Goal: Transaction & Acquisition: Purchase product/service

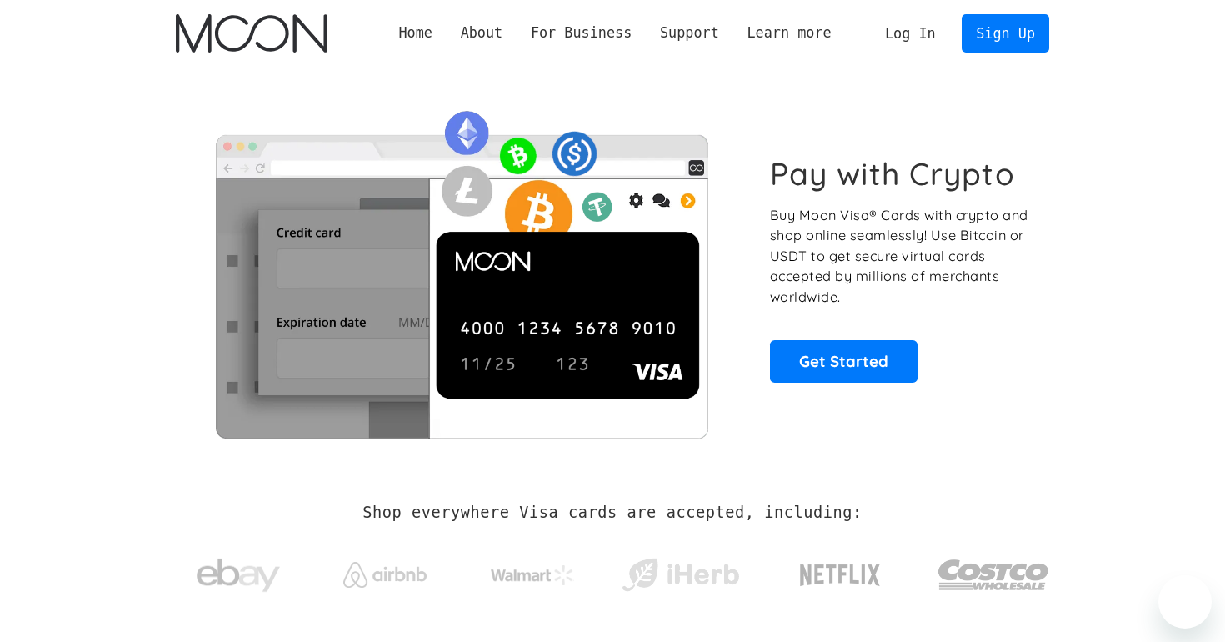
click at [916, 39] on link "Log In" at bounding box center [910, 33] width 78 height 37
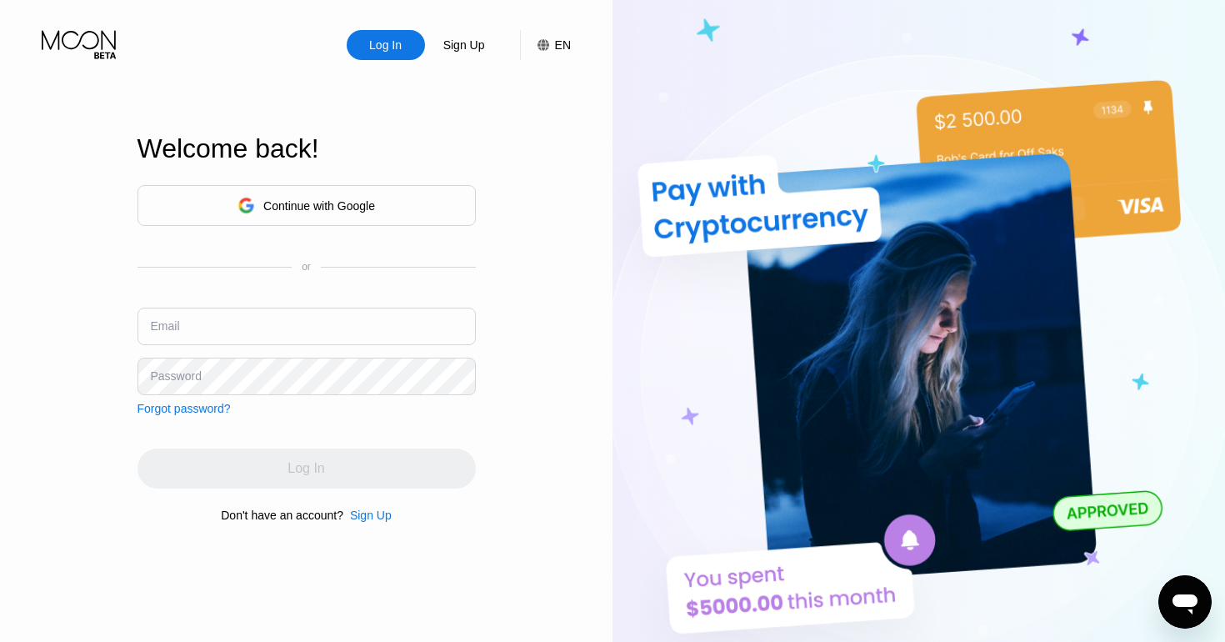
click at [247, 205] on icon at bounding box center [246, 205] width 17 height 17
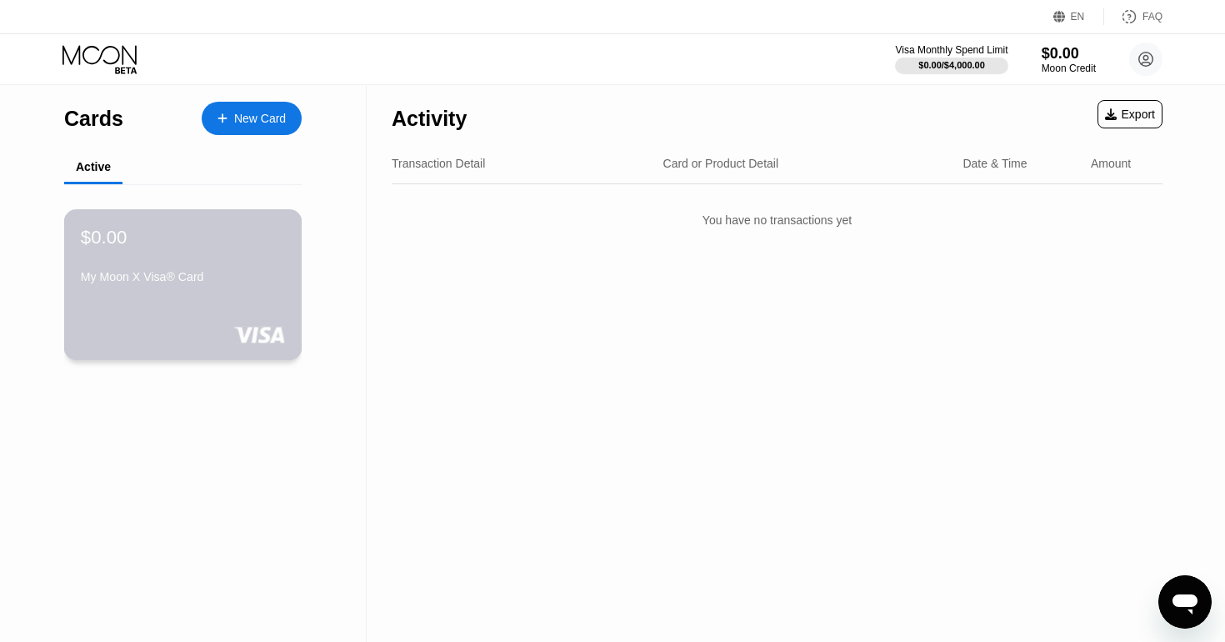
click at [207, 247] on div "$0.00" at bounding box center [183, 237] width 204 height 22
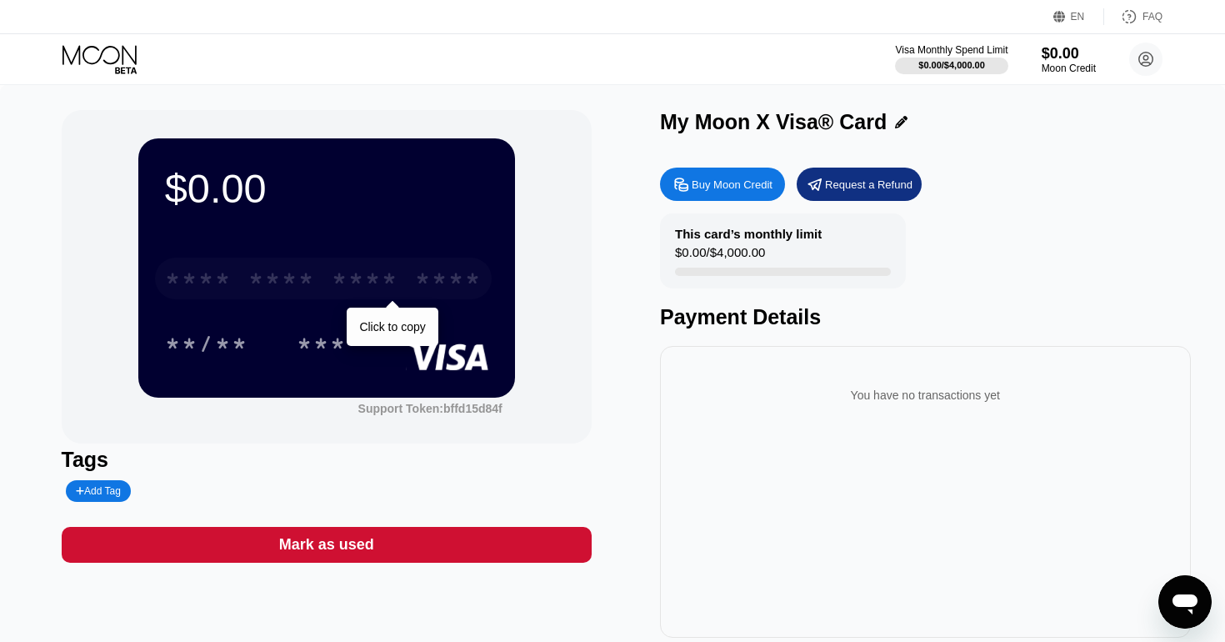
click at [447, 287] on div "****" at bounding box center [448, 280] width 67 height 27
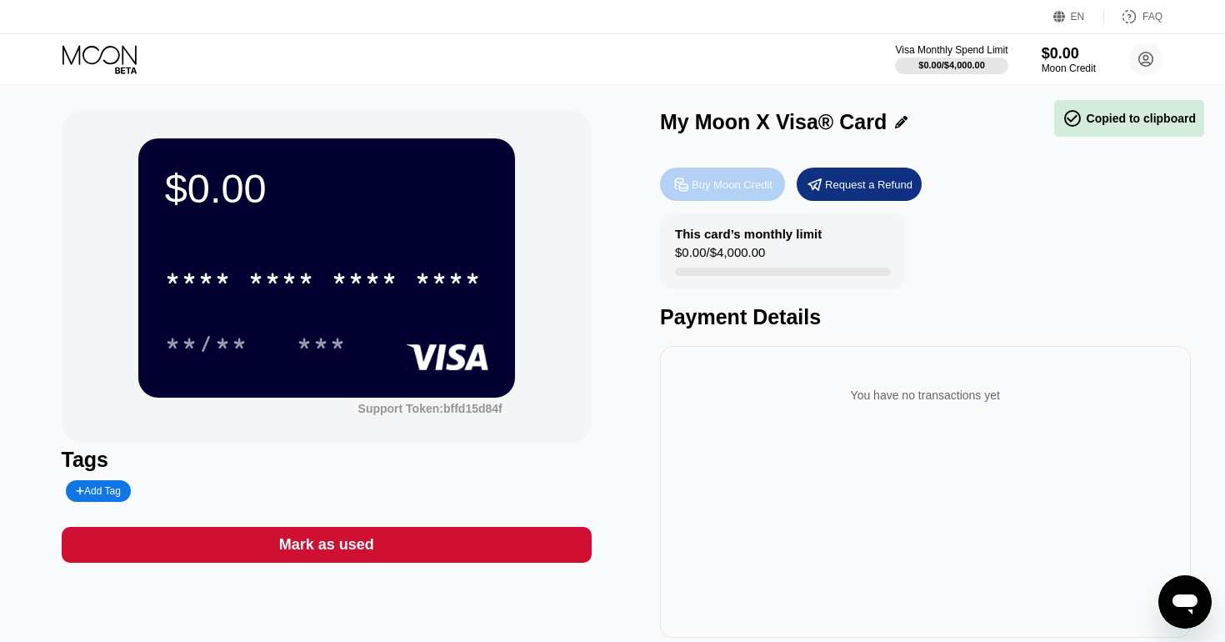
click at [712, 181] on div "Buy Moon Credit" at bounding box center [732, 184] width 81 height 14
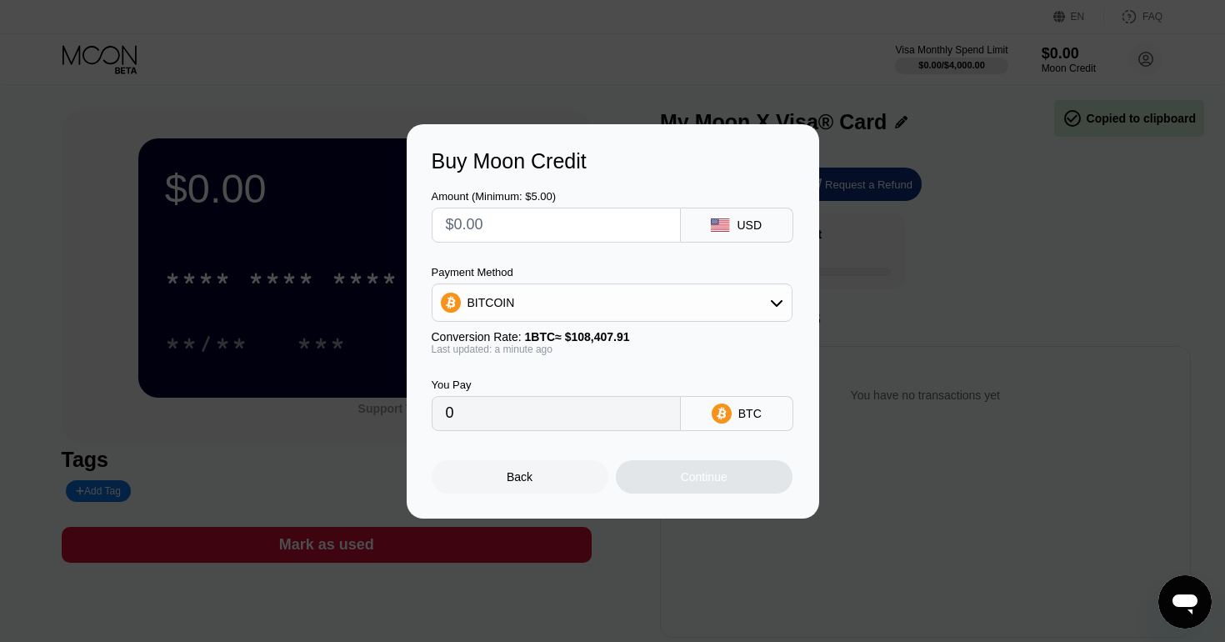
click at [667, 297] on div "BITCOIN" at bounding box center [611, 302] width 359 height 33
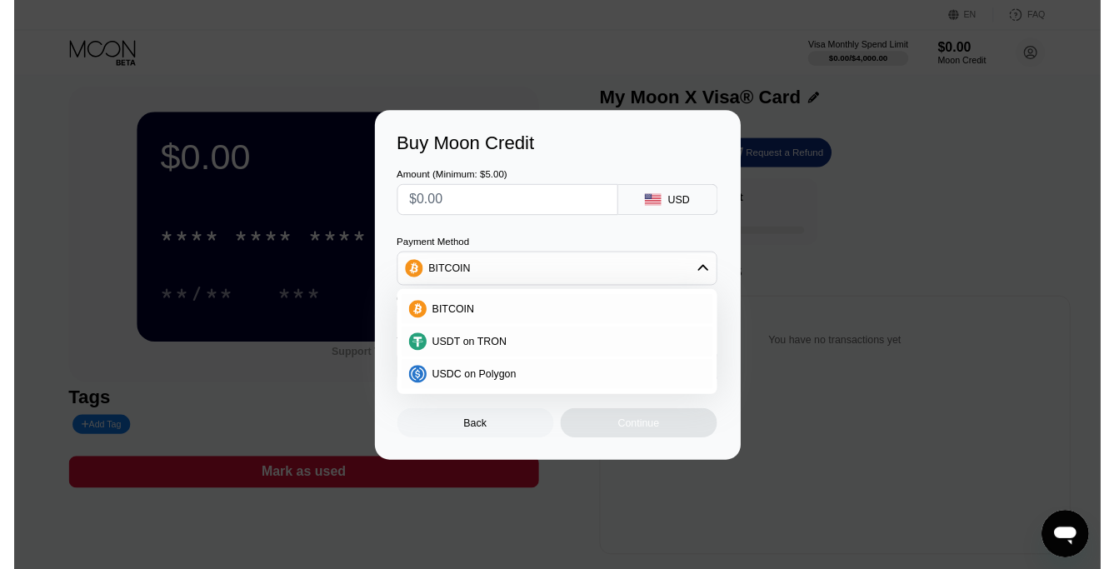
scroll to position [32, 0]
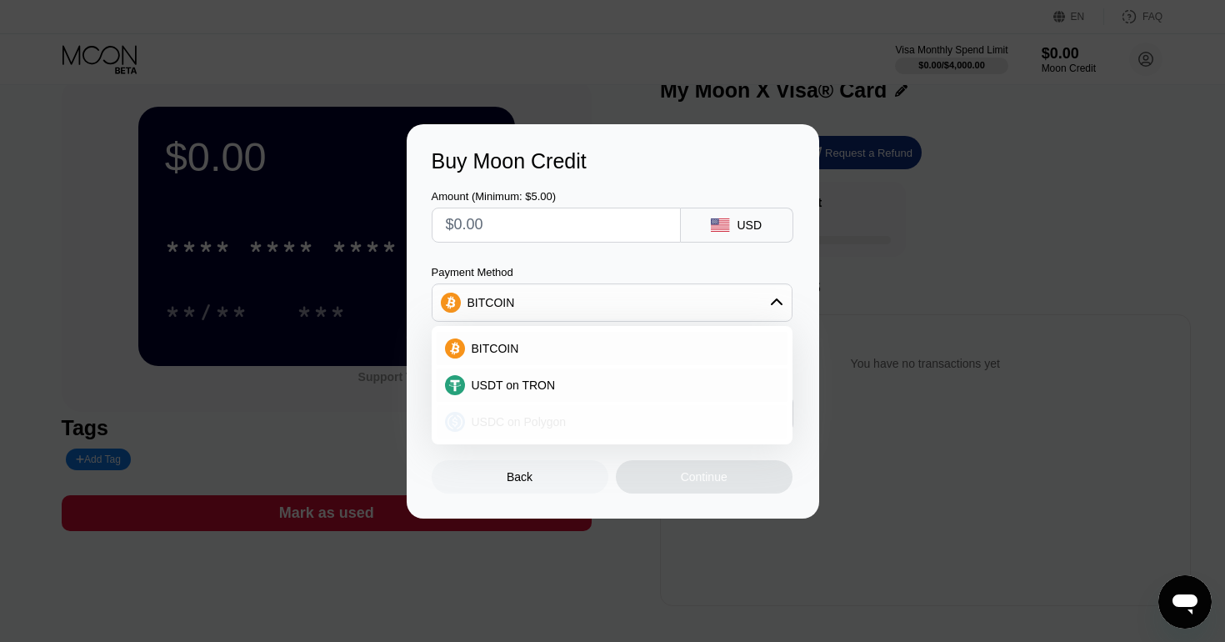
click at [616, 416] on div "USDC on Polygon" at bounding box center [622, 421] width 314 height 13
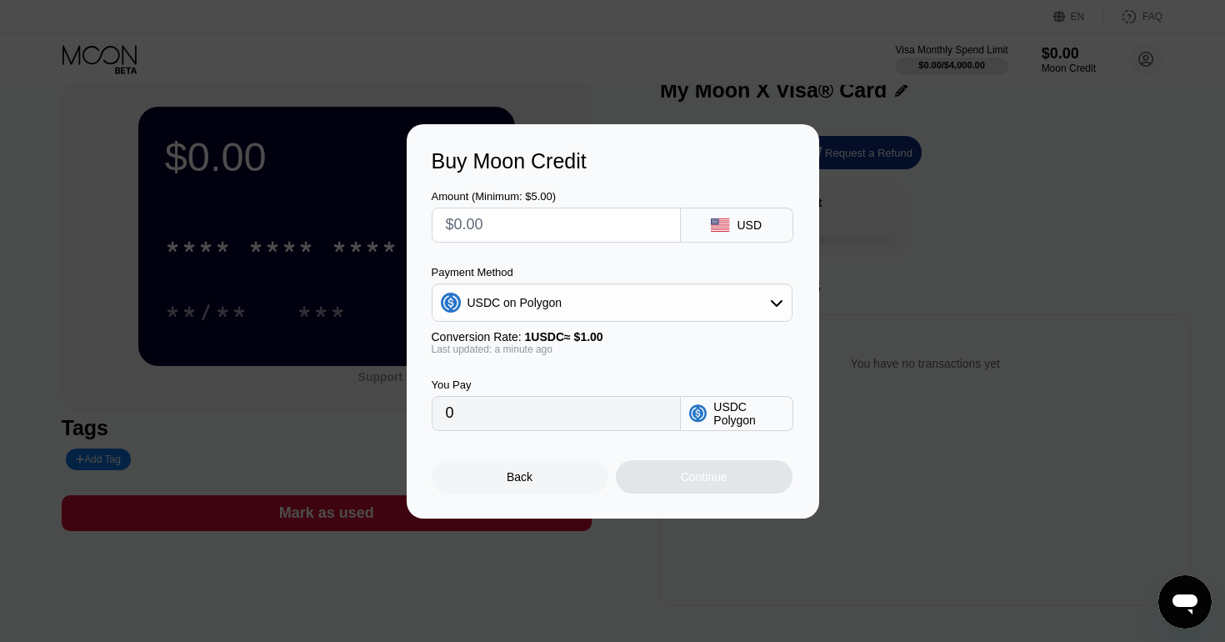
click at [630, 227] on input "text" at bounding box center [556, 224] width 221 height 33
type input "$2"
type input "2.00000000"
type input "0"
type input "$2"
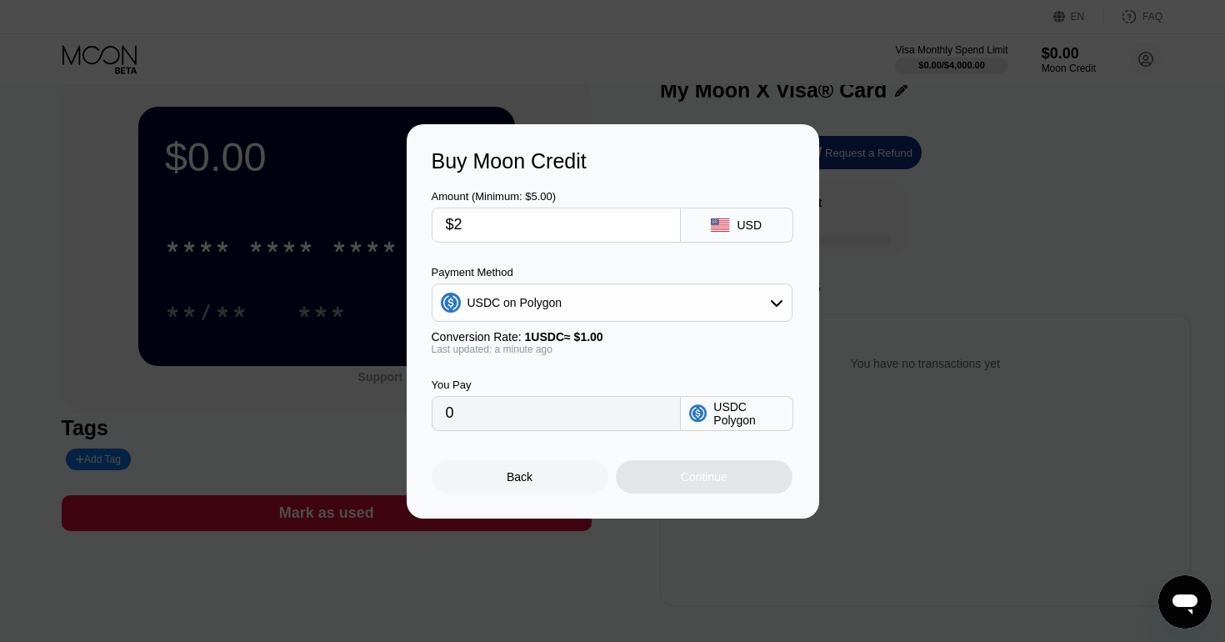
type input "2.00000000"
type input "$20"
type input "20.00000000"
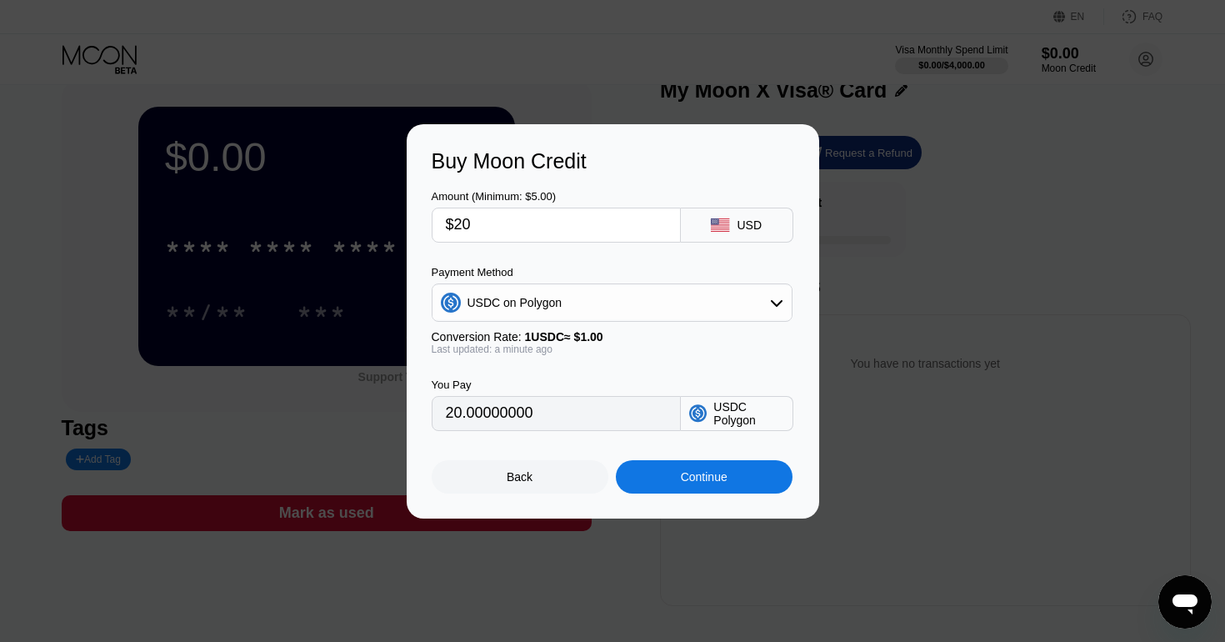
type input "$200"
type input "200.00000000"
type input "$2000"
type input "2000.00000000"
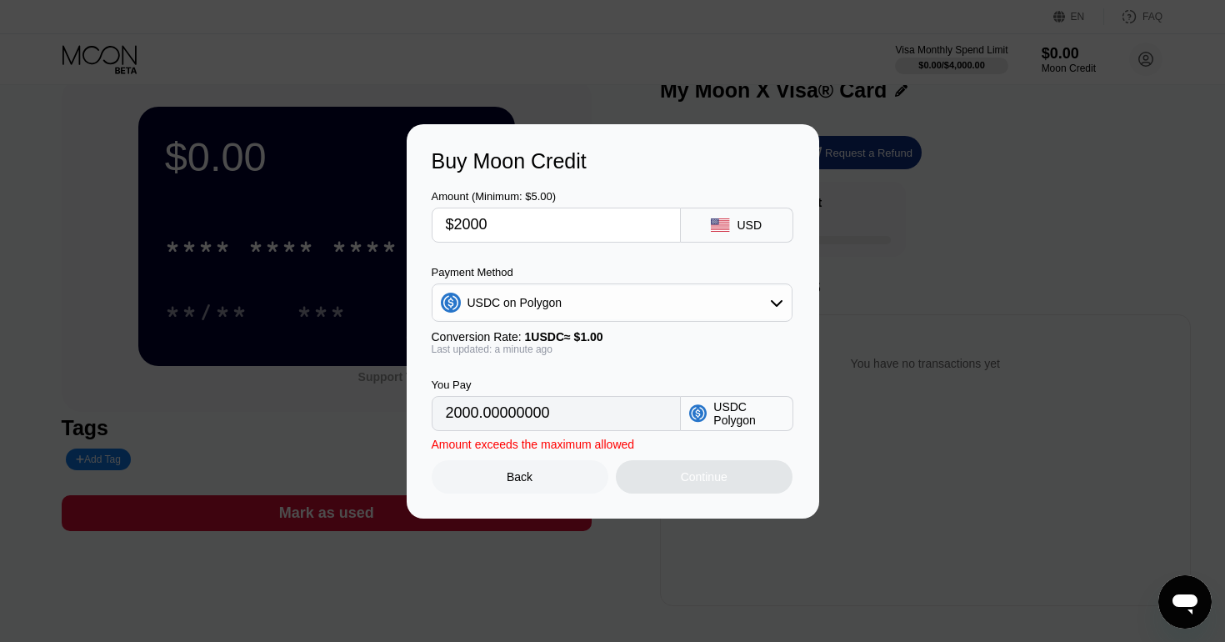
type input "$200"
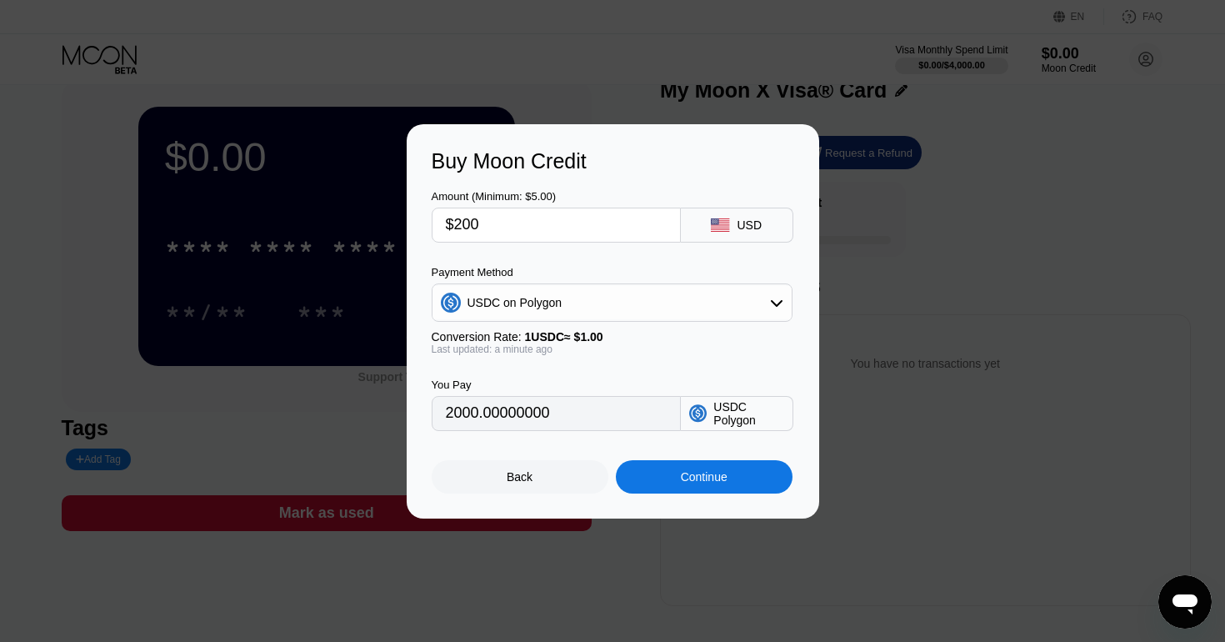
type input "200.00000000"
type input "$20"
type input "20.00000000"
type input "$2"
type input "2.00000000"
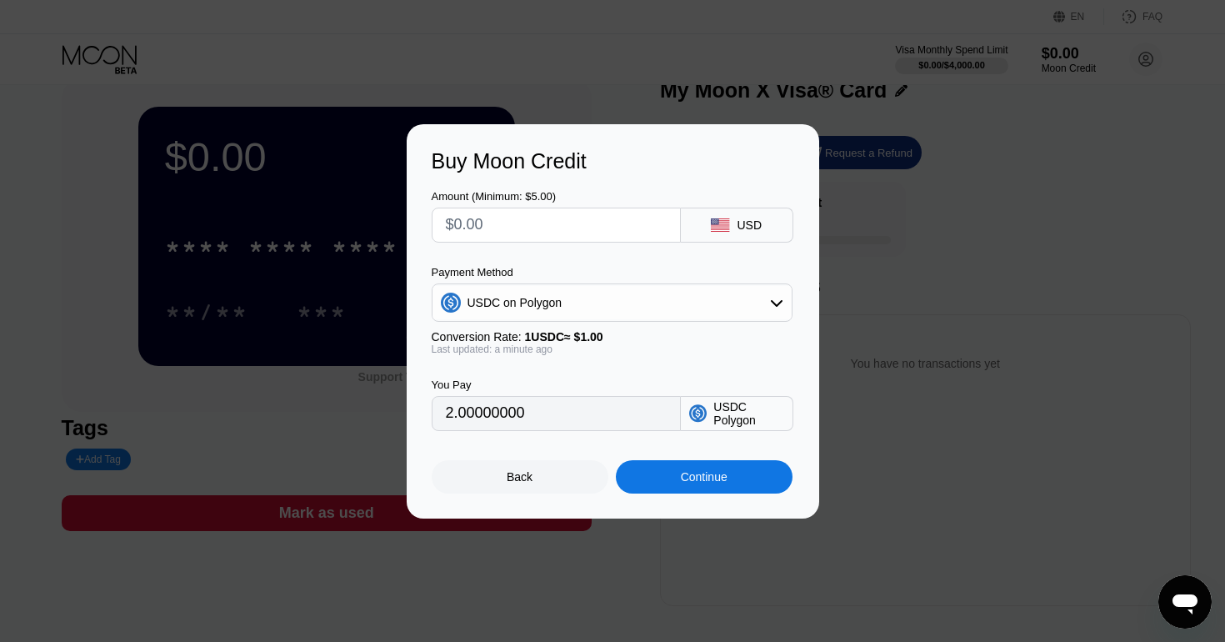
type input "0"
type input "$5"
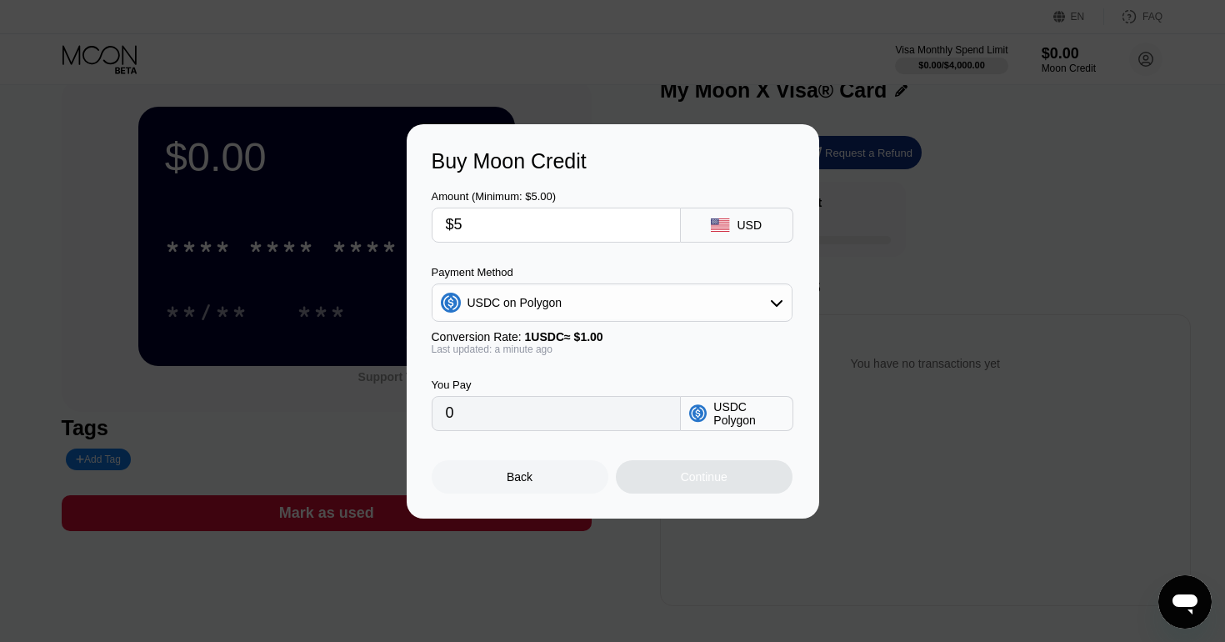
type input "5.00000000"
type input "$50"
type input "50.00000000"
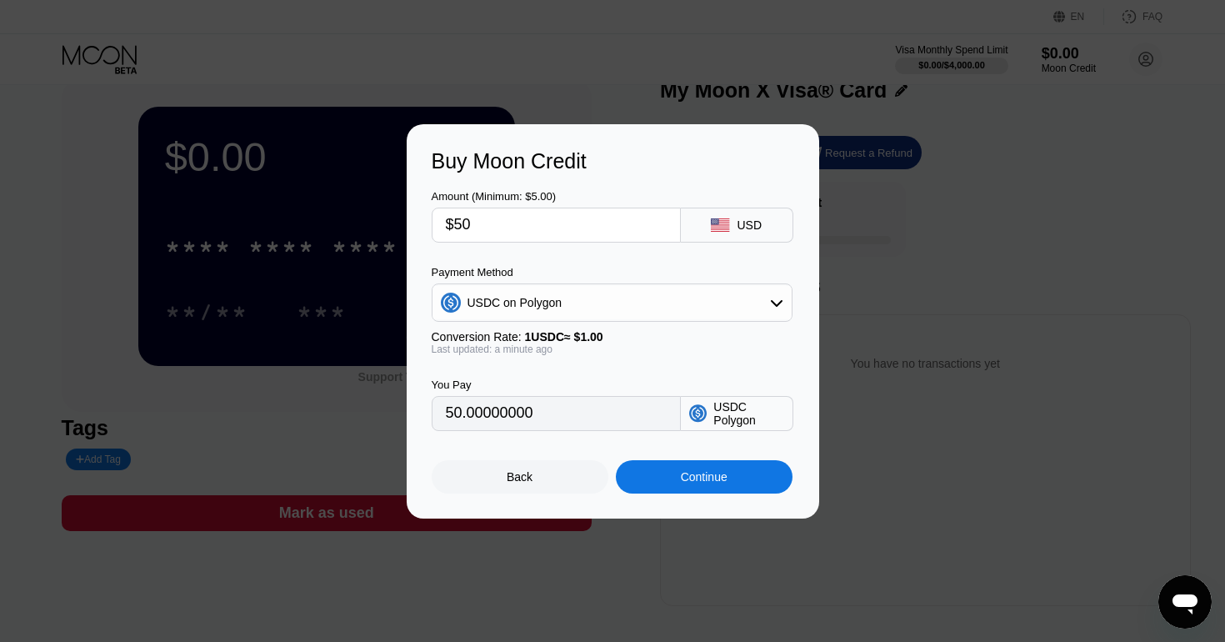
type input "$500"
type input "500.00000000"
type input "$5000"
type input "5000.00000000"
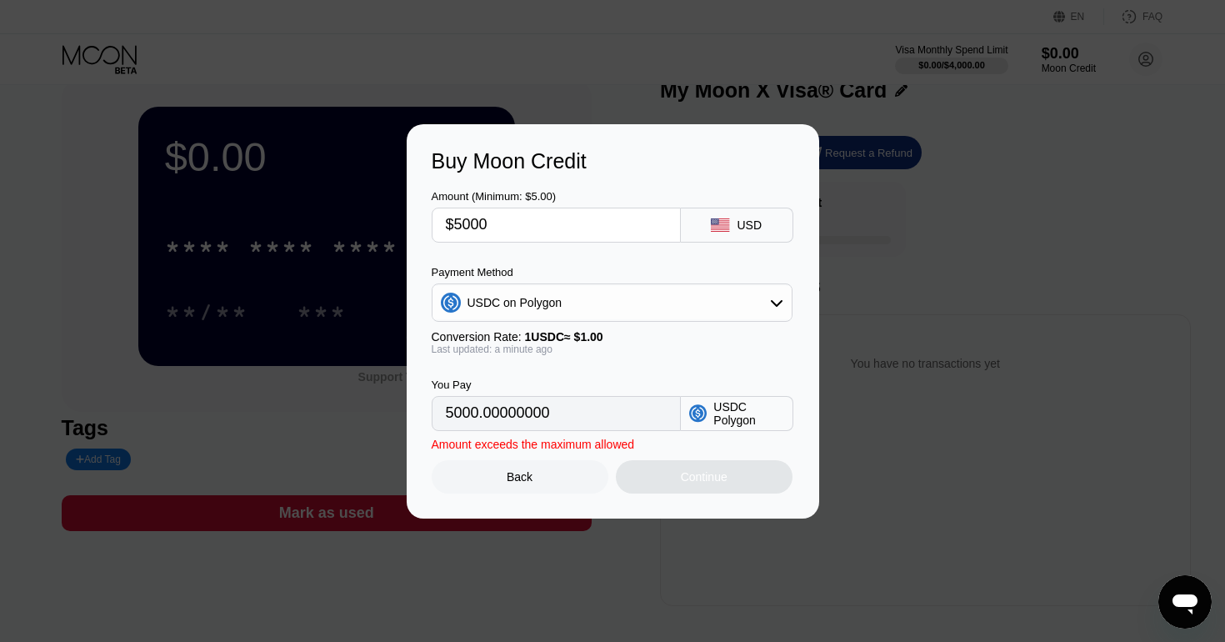
type input "$500"
type input "500.00000000"
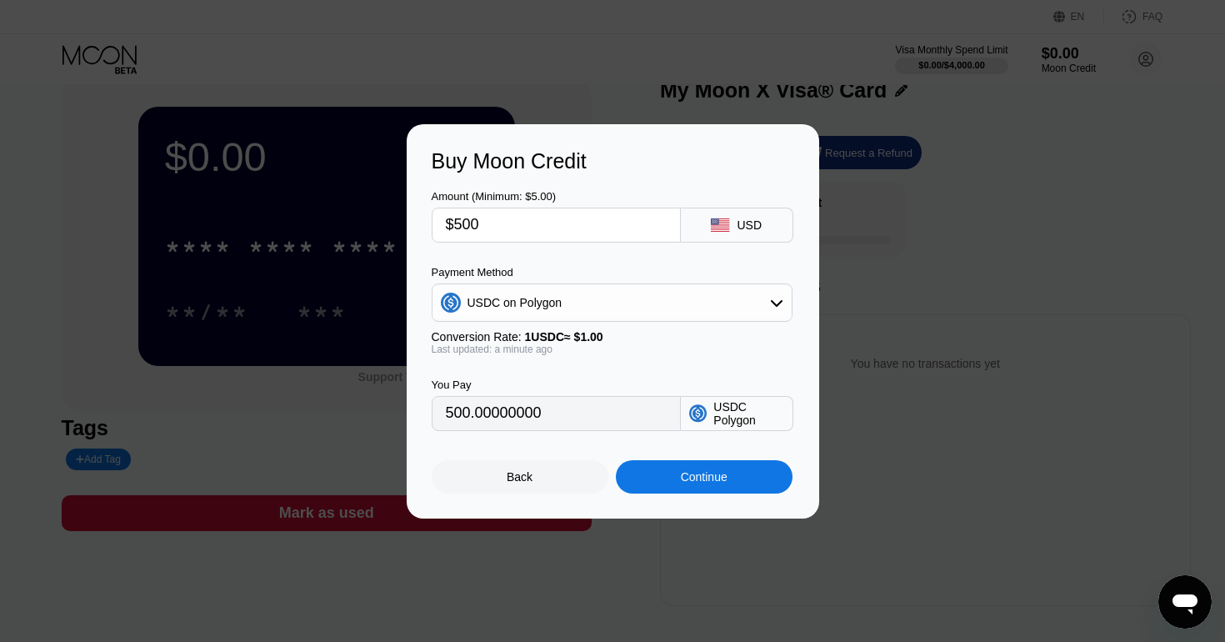
type input "$50"
type input "50.00000000"
type input "$5"
type input "5.00000000"
type input "0"
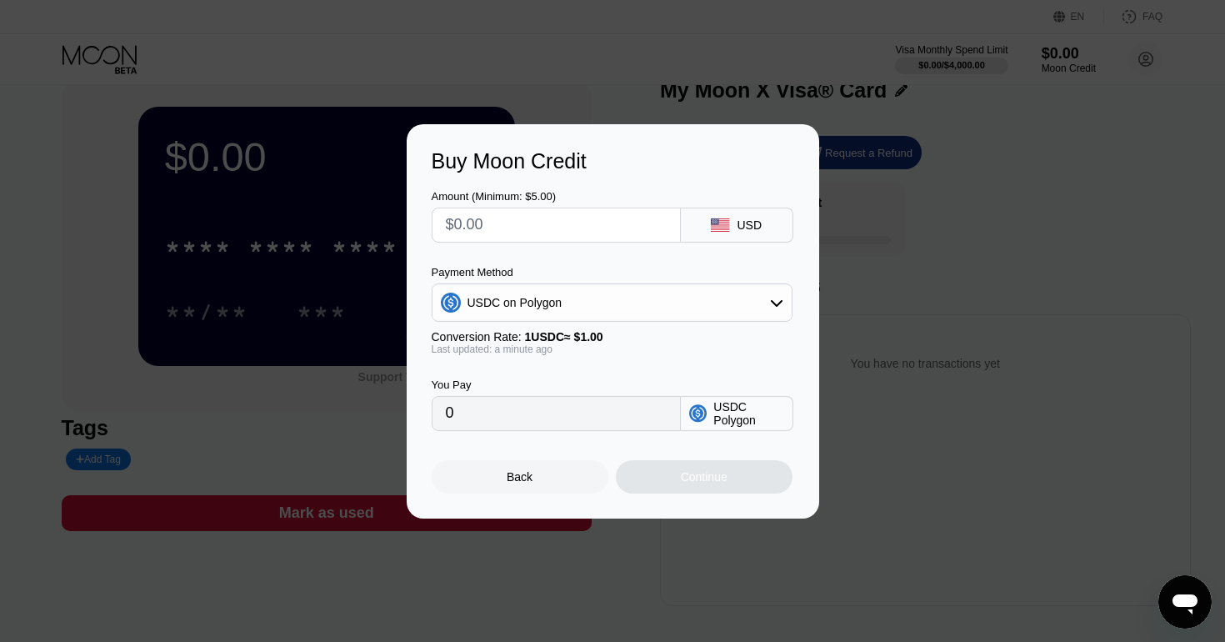
type input "$1"
type input "1.00000000"
type input "$10"
type input "10.00000000"
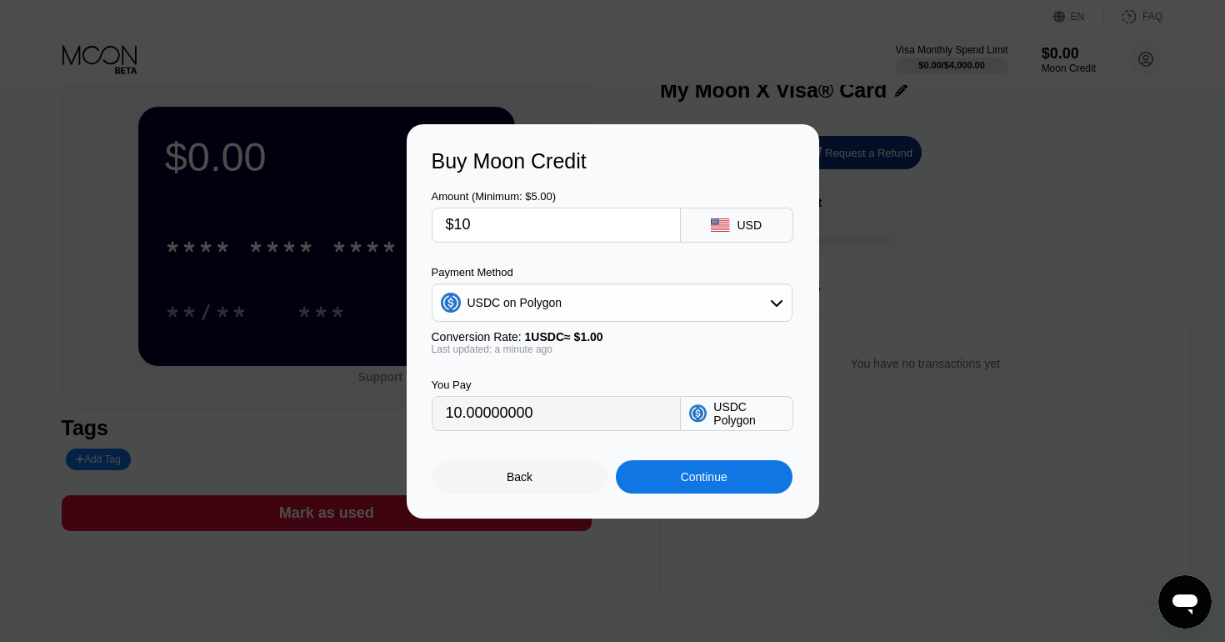
type input "$100"
type input "100.00000000"
type input "$1000"
type input "1000.00000000"
type input "$10000"
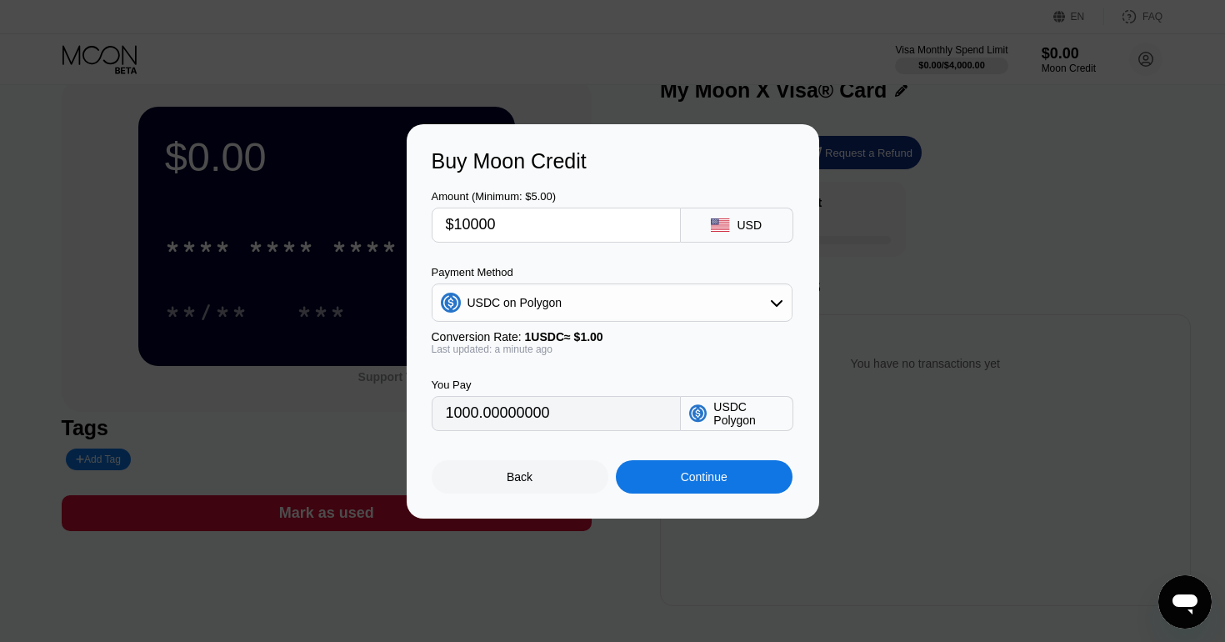
type input "10000.00000000"
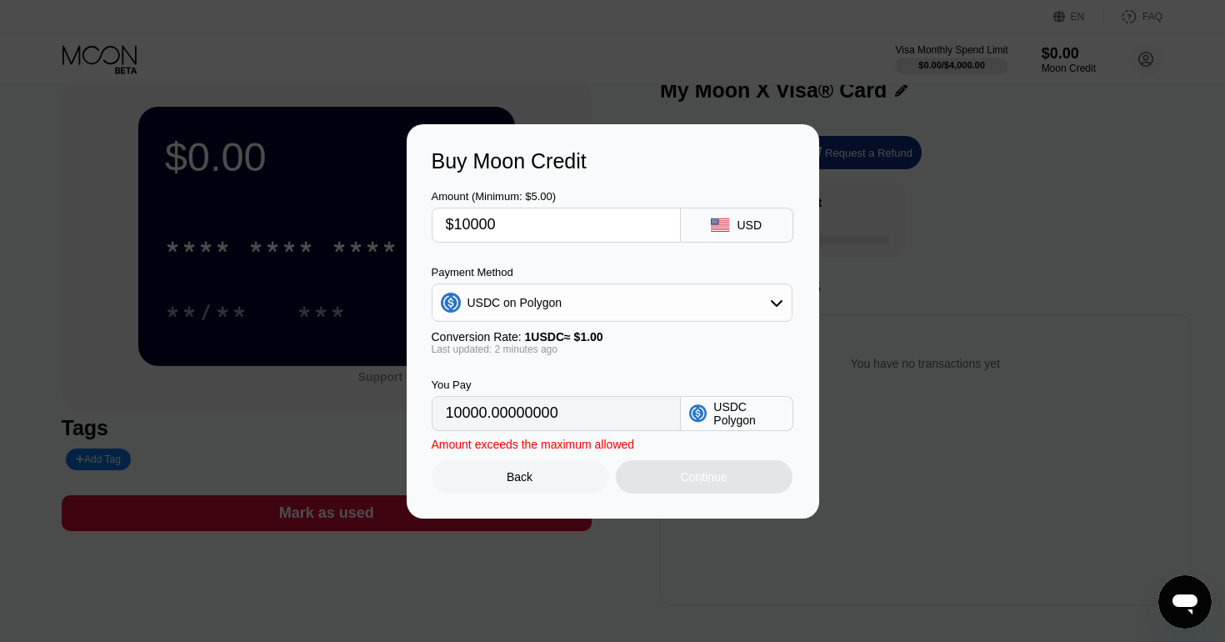
type input "$1000"
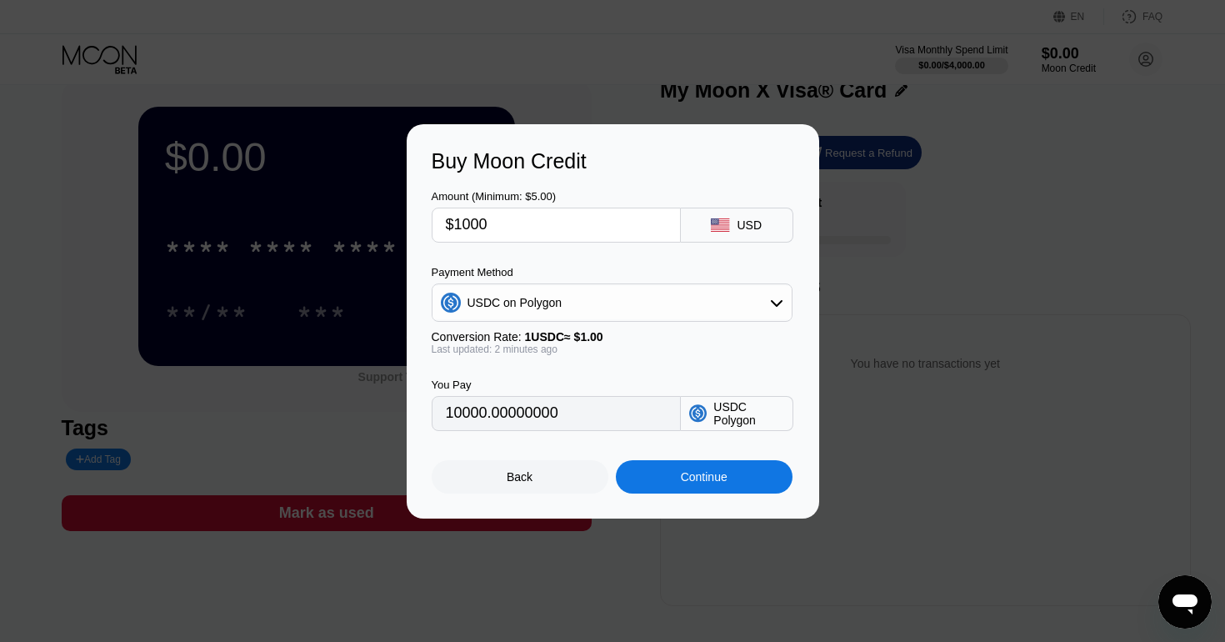
type input "1000.00000000"
type input "$1000"
click at [714, 483] on div "Continue" at bounding box center [704, 476] width 177 height 33
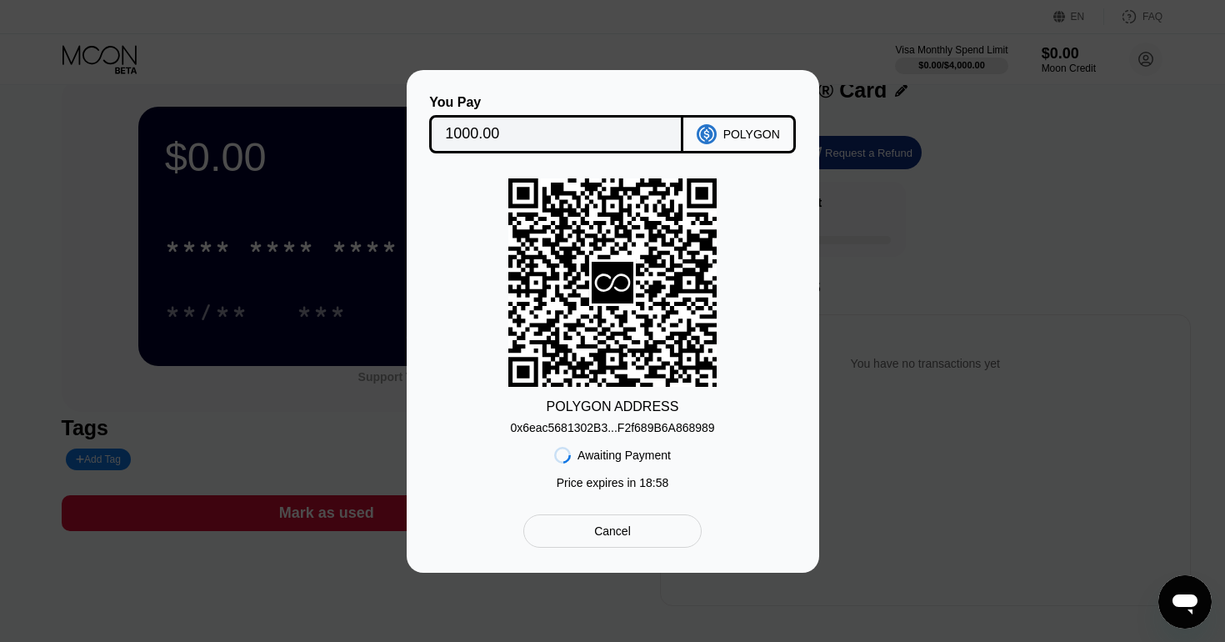
click at [670, 427] on div "0x6eac5681302B3...F2f689B6A868989" at bounding box center [612, 427] width 204 height 13
